Goal: Information Seeking & Learning: Find contact information

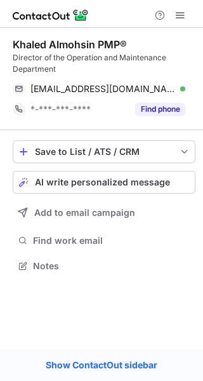
scroll to position [256, 203]
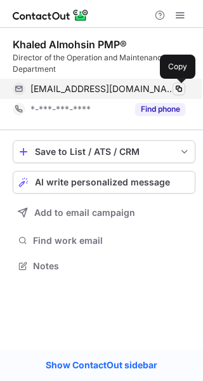
click at [177, 86] on span at bounding box center [179, 89] width 10 height 10
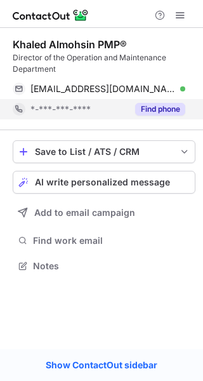
click at [162, 107] on button "Find phone" at bounding box center [160, 109] width 50 height 13
